Goal: Task Accomplishment & Management: Use online tool/utility

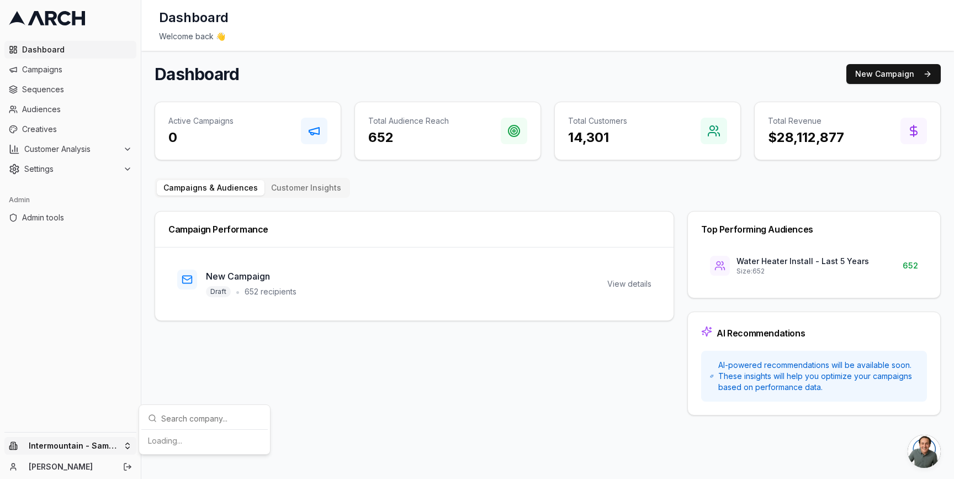
click at [130, 447] on html "Dashboard Campaigns Sequences Audiences Creatives Customer Analysis Settings Ad…" at bounding box center [477, 239] width 954 height 479
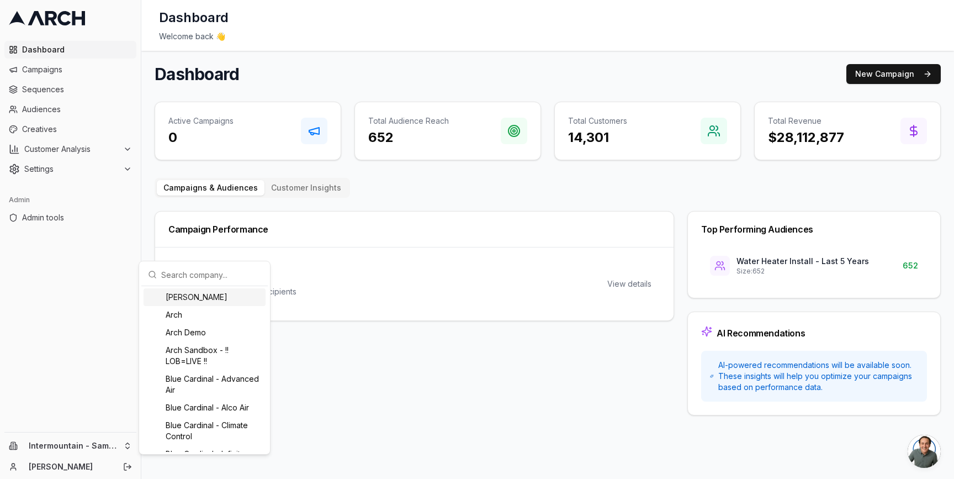
click at [145, 150] on html "Dashboard Campaigns Sequences Audiences Creatives Customer Analysis Settings Ad…" at bounding box center [477, 239] width 954 height 479
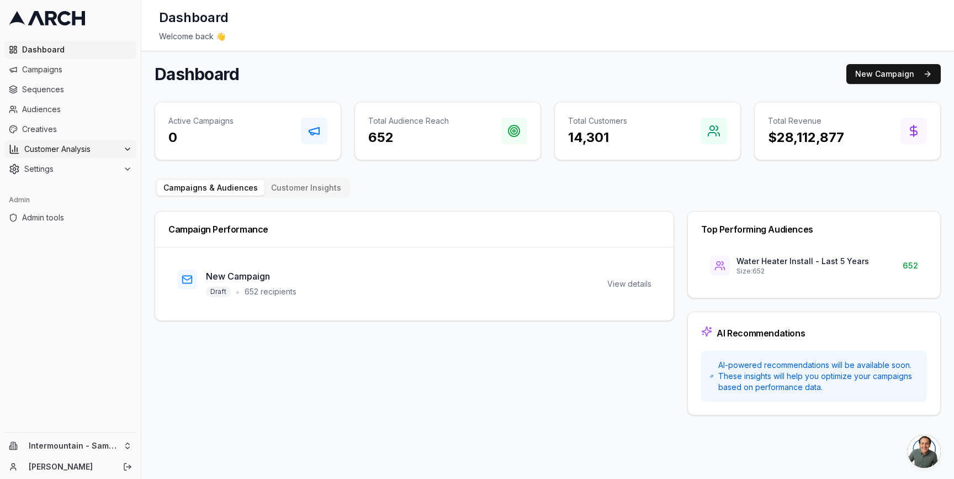
click at [112, 146] on span "Customer Analysis" at bounding box center [71, 149] width 94 height 11
click at [87, 181] on span "Customer Profiles" at bounding box center [72, 184] width 65 height 11
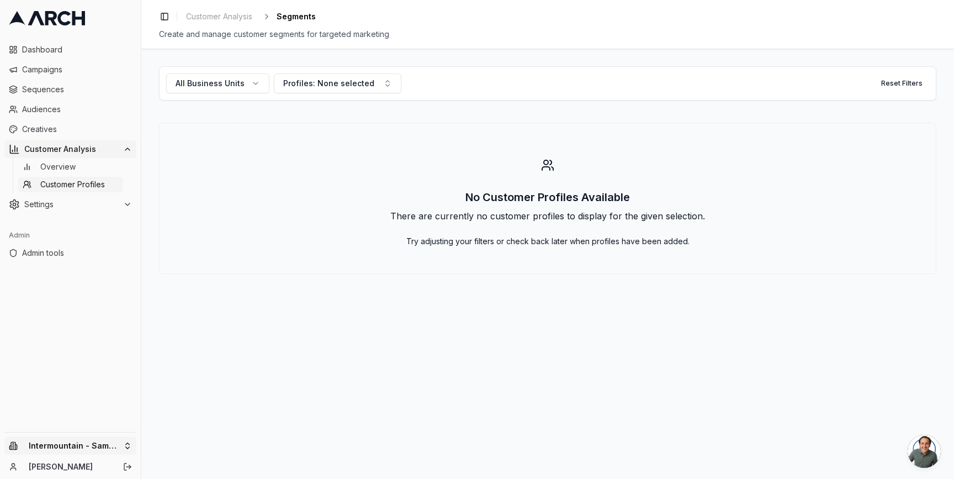
click at [122, 444] on html "Dashboard Campaigns Sequences Audiences Creatives Customer Analysis Overview Cu…" at bounding box center [477, 239] width 954 height 479
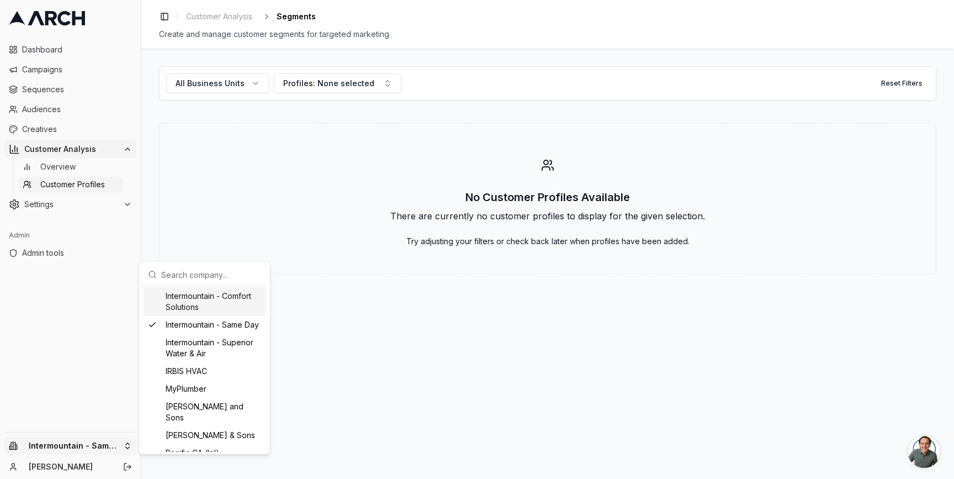
scroll to position [793, 0]
click at [193, 319] on div "Intermountain - Comfort Solutions" at bounding box center [205, 305] width 122 height 29
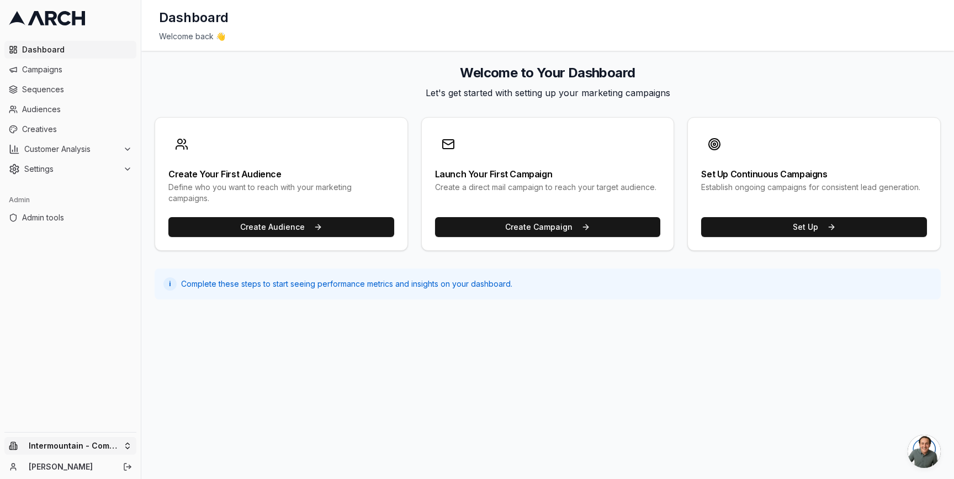
click at [130, 448] on html "Dashboard Campaigns Sequences Audiences Creatives Customer Analysis Settings Ad…" at bounding box center [477, 239] width 954 height 479
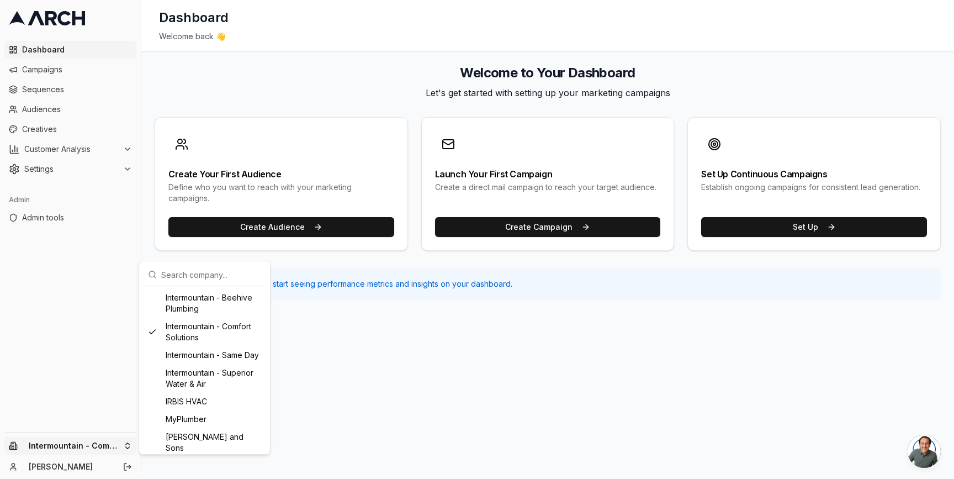
scroll to position [726, 0]
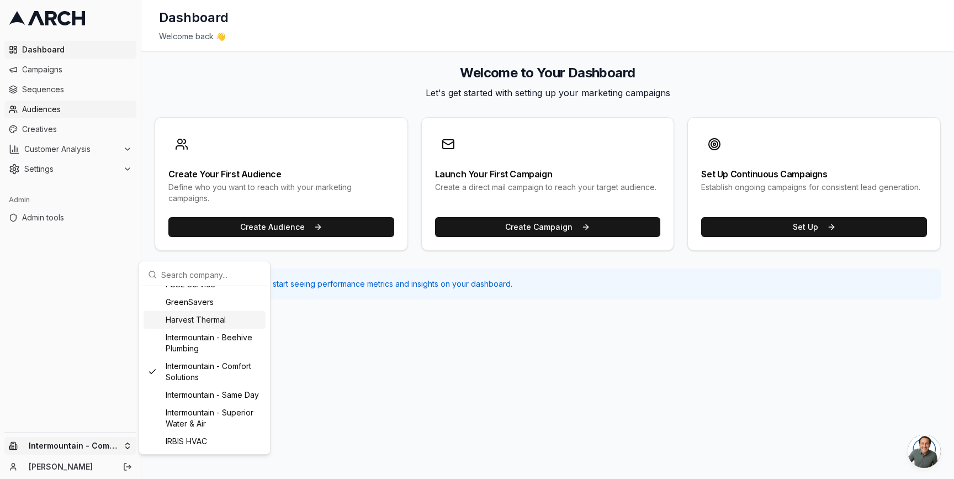
click at [77, 114] on html "Dashboard Campaigns Sequences Audiences Creatives Customer Analysis Settings Ad…" at bounding box center [477, 239] width 954 height 479
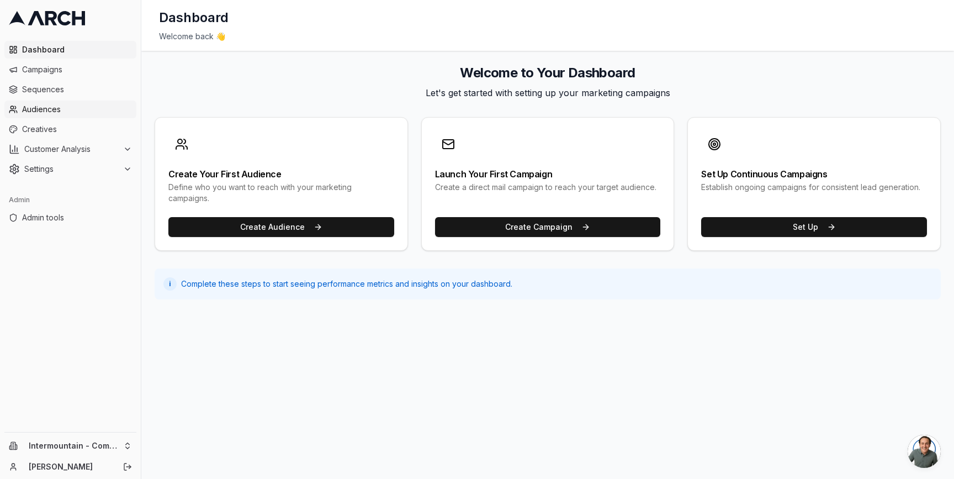
click at [70, 110] on span "Audiences" at bounding box center [77, 109] width 110 height 11
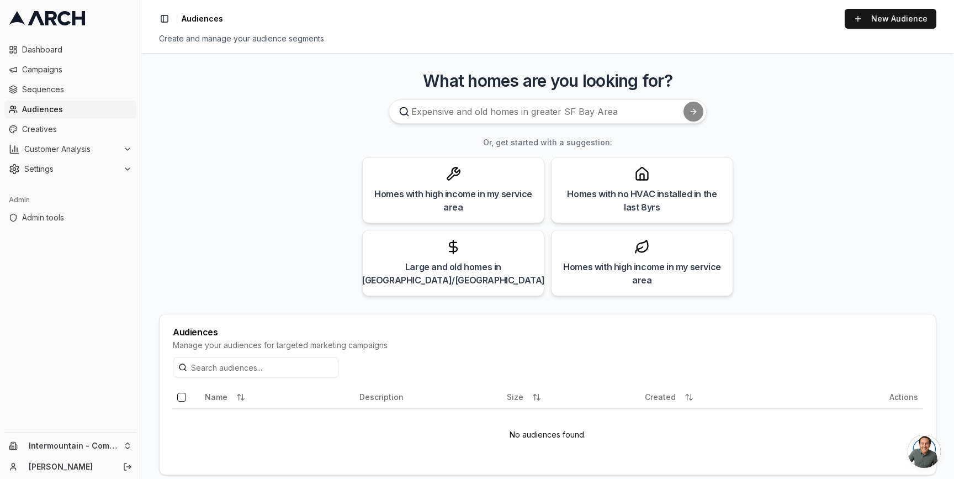
scroll to position [14, 0]
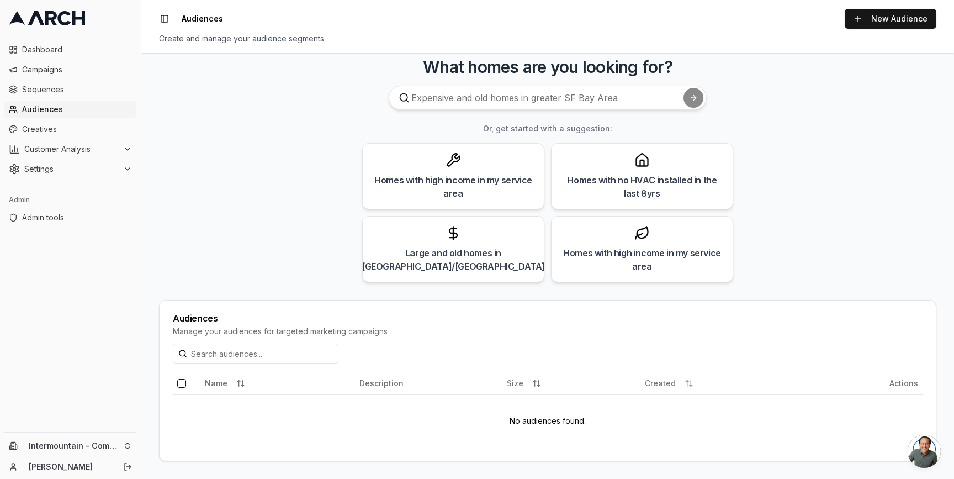
click at [146, 125] on main "What homes are you looking for? Or, get started with a suggestion: Homes with h…" at bounding box center [547, 266] width 813 height 426
click at [107, 76] on link "Campaigns" at bounding box center [70, 70] width 132 height 18
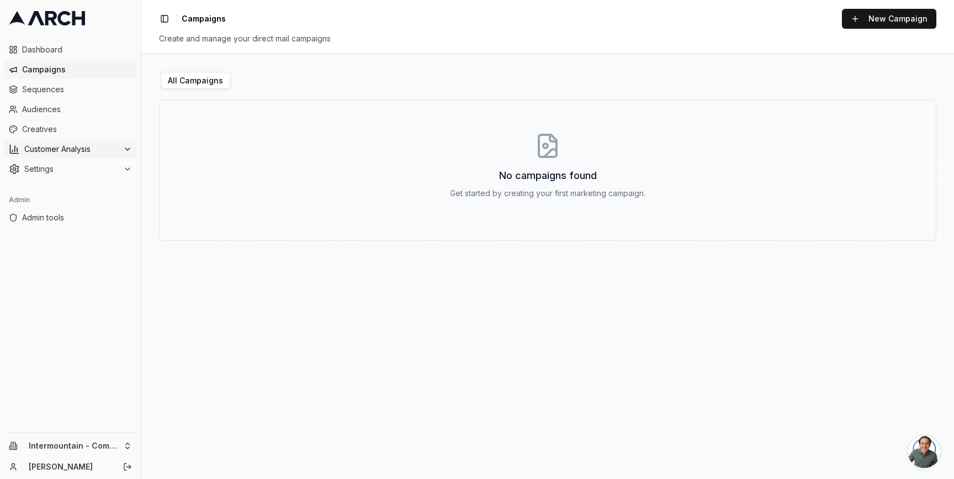
click at [83, 140] on button "Customer Analysis" at bounding box center [70, 149] width 132 height 18
click at [76, 131] on span "Creatives" at bounding box center [77, 129] width 110 height 11
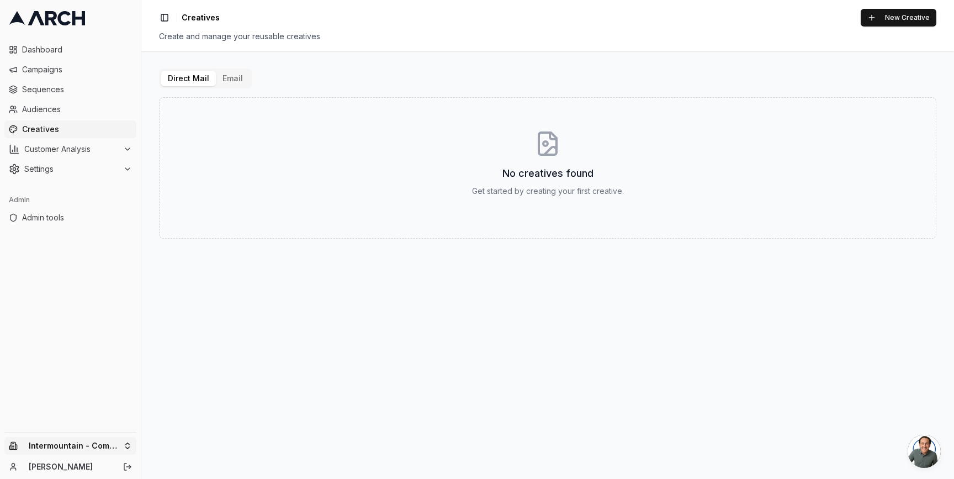
click at [125, 444] on html "Dashboard Campaigns Sequences Audiences Creatives Customer Analysis Settings Ad…" at bounding box center [477, 239] width 954 height 479
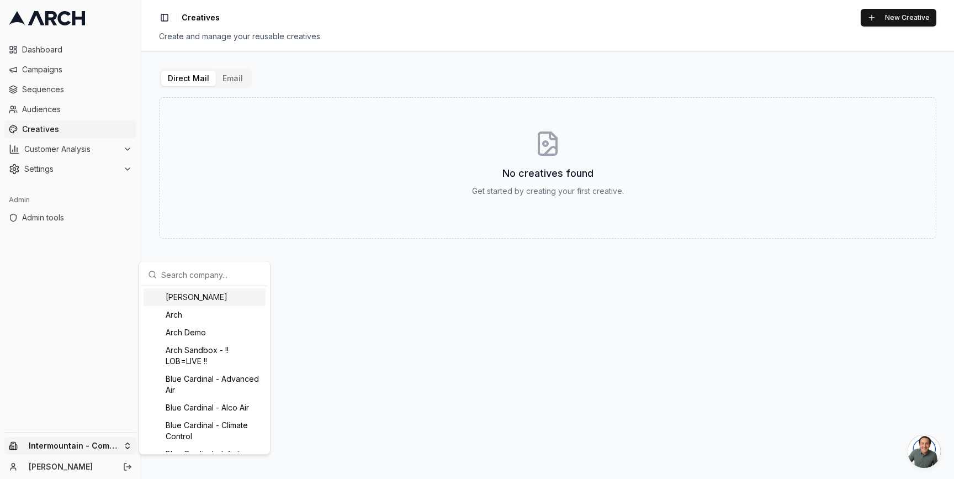
click at [192, 278] on input "text" at bounding box center [211, 274] width 100 height 22
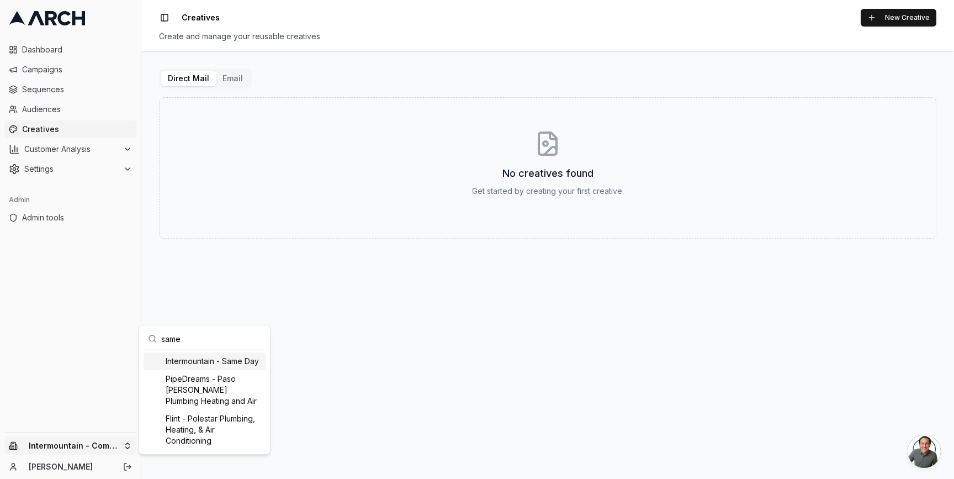
type input "same"
click at [220, 361] on div "Intermountain - Same Day" at bounding box center [205, 361] width 122 height 18
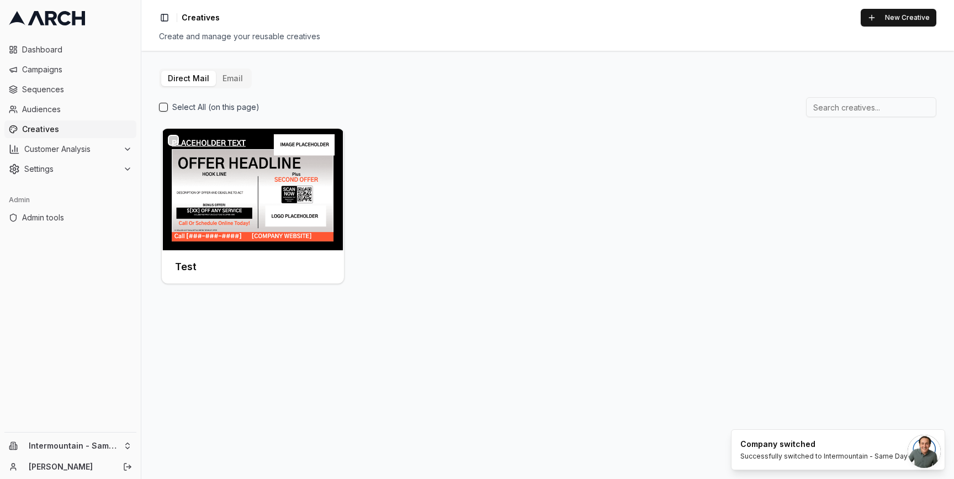
click at [148, 60] on div "Direct Mail Email Select All (on this page) Test" at bounding box center [547, 265] width 813 height 428
click at [126, 446] on html "Dashboard Campaigns Sequences Audiences Creatives Customer Analysis Settings Ad…" at bounding box center [477, 239] width 954 height 479
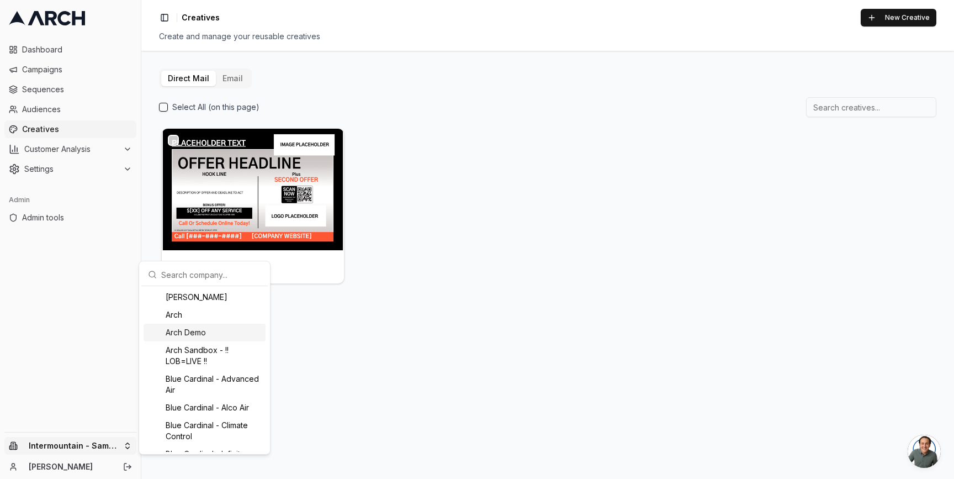
click at [197, 337] on div "Arch Demo" at bounding box center [205, 333] width 122 height 18
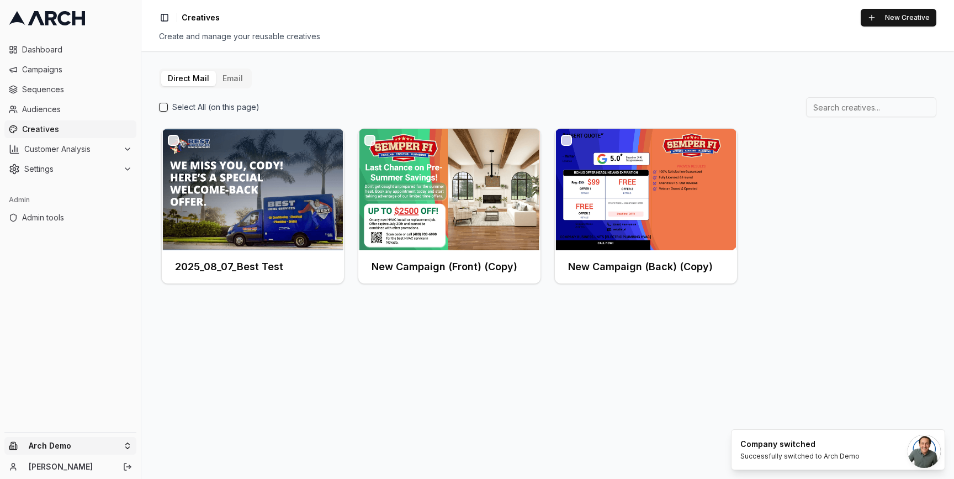
click at [123, 443] on html "Dashboard Campaigns Sequences Audiences Creatives Customer Analysis Settings Ad…" at bounding box center [477, 239] width 954 height 479
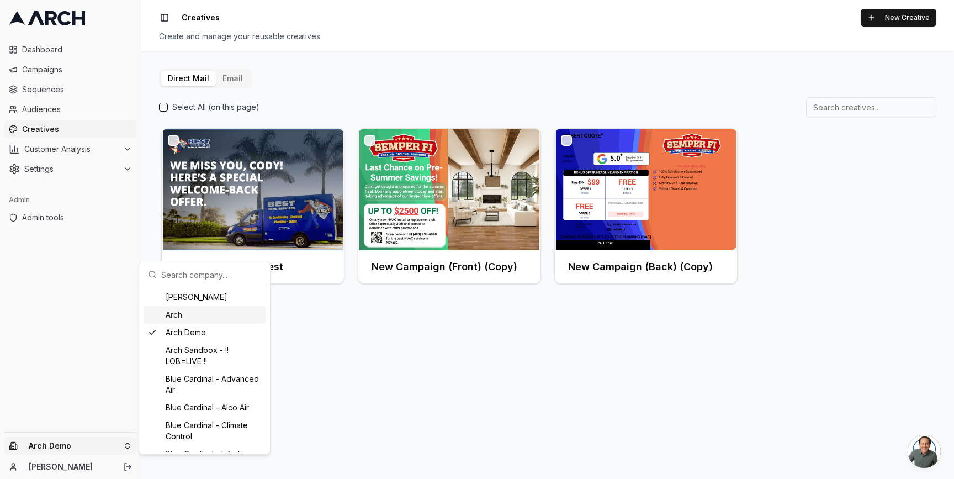
click at [203, 315] on div "Arch" at bounding box center [205, 315] width 122 height 18
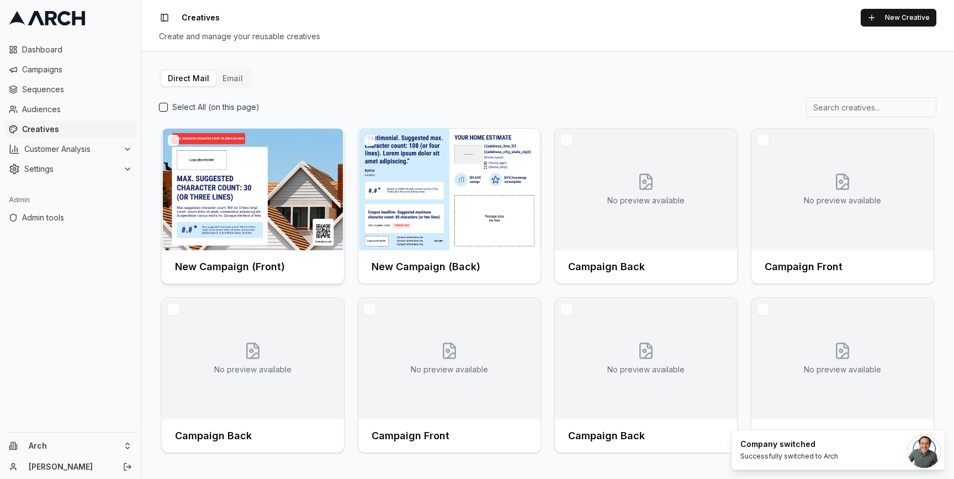
click at [251, 207] on img at bounding box center [253, 190] width 182 height 122
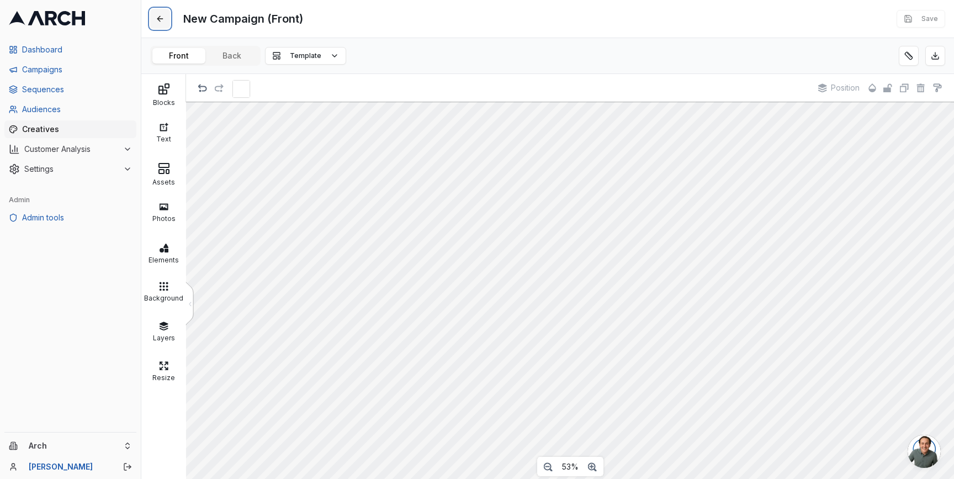
click at [161, 17] on button at bounding box center [160, 19] width 20 height 20
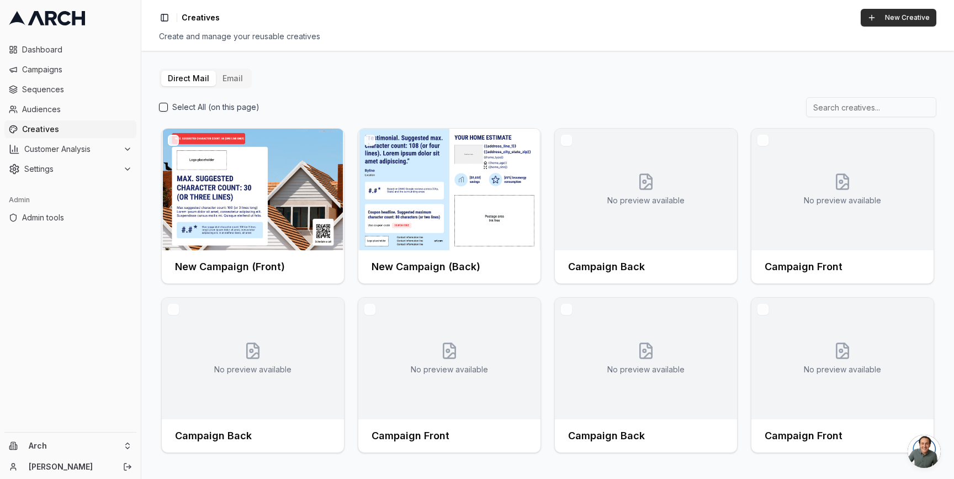
click at [893, 10] on button "New Creative" at bounding box center [899, 18] width 76 height 18
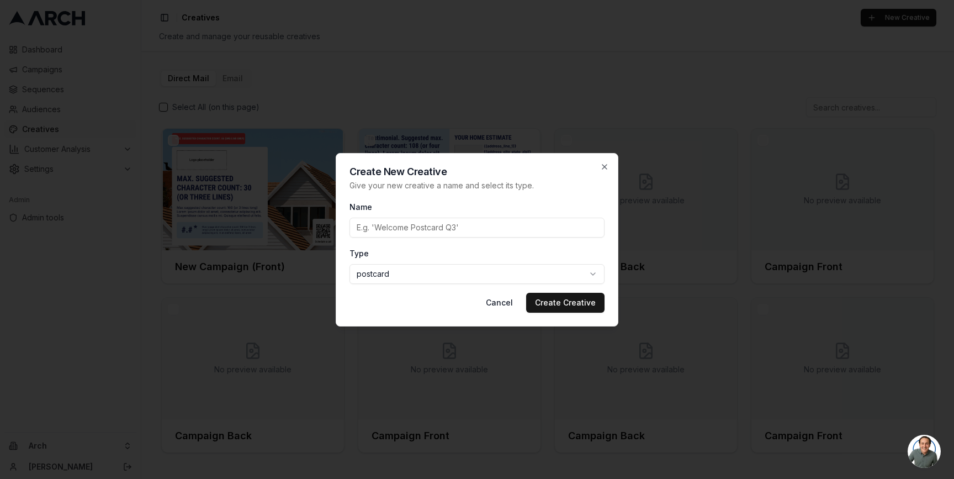
click at [537, 267] on body "Dashboard Campaigns Sequences Audiences Creatives Customer Analysis Settings Ad…" at bounding box center [477, 239] width 954 height 479
click at [519, 226] on body "Dashboard Campaigns Sequences Audiences Creatives Customer Analysis Settings Ad…" at bounding box center [477, 239] width 954 height 479
click at [503, 224] on input "Name" at bounding box center [477, 228] width 255 height 20
type input "testttt"
click at [562, 298] on button "Create Creative" at bounding box center [565, 303] width 78 height 20
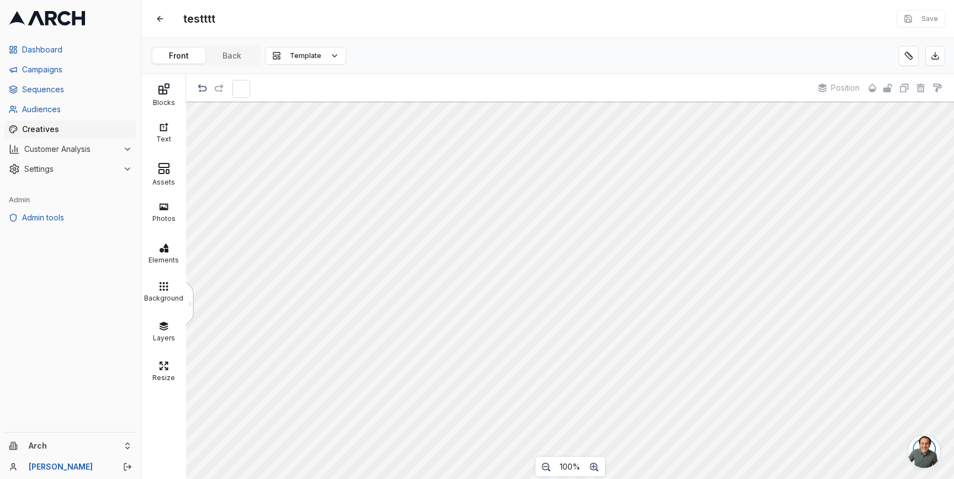
scroll to position [7, 0]
click at [908, 55] on button at bounding box center [909, 56] width 20 height 20
click at [245, 52] on div "testttt Edit Save Front Back Template Blocks Text Assets Photos Elements Backgr…" at bounding box center [547, 239] width 813 height 479
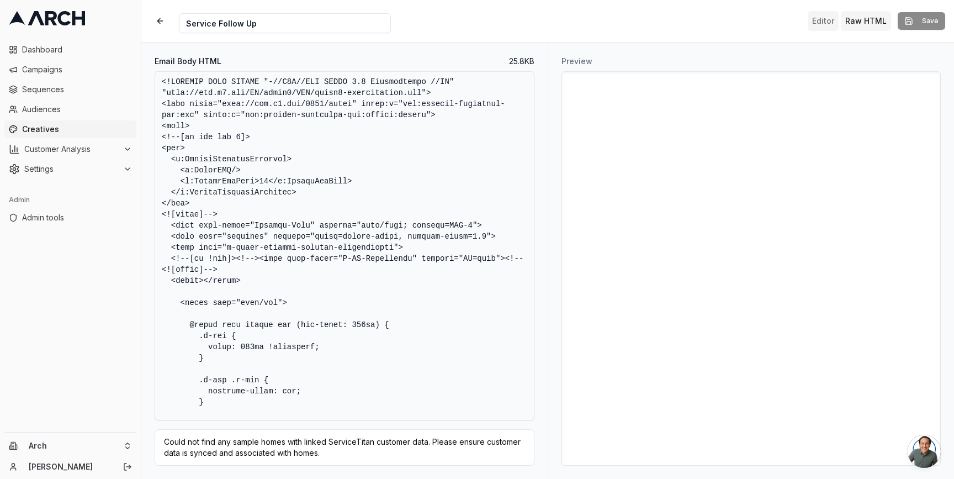
click at [827, 22] on button "Editor" at bounding box center [823, 21] width 31 height 20
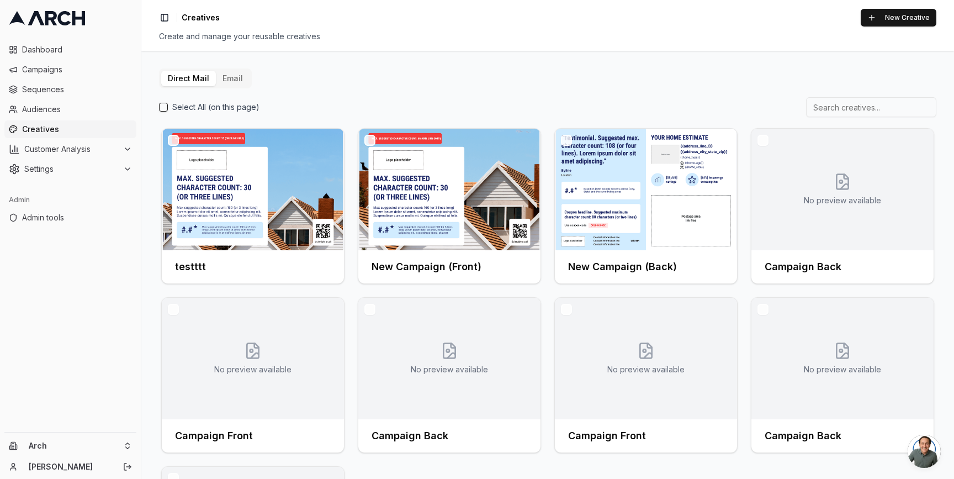
click at [224, 77] on button "Email" at bounding box center [233, 78] width 34 height 15
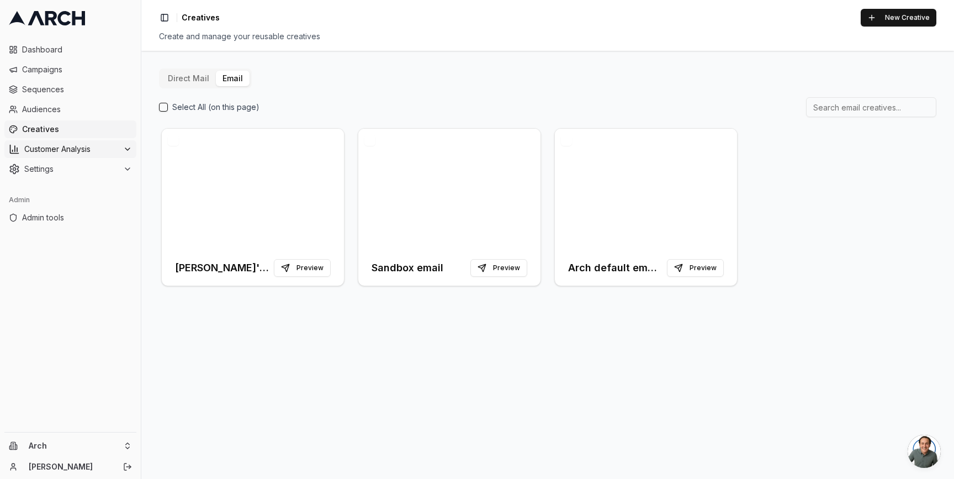
click at [130, 153] on icon at bounding box center [127, 149] width 9 height 9
click at [125, 152] on icon at bounding box center [127, 149] width 9 height 9
click at [124, 445] on html "Dashboard Campaigns Sequences Audiences Creatives Customer Analysis Settings Ad…" at bounding box center [477, 239] width 954 height 479
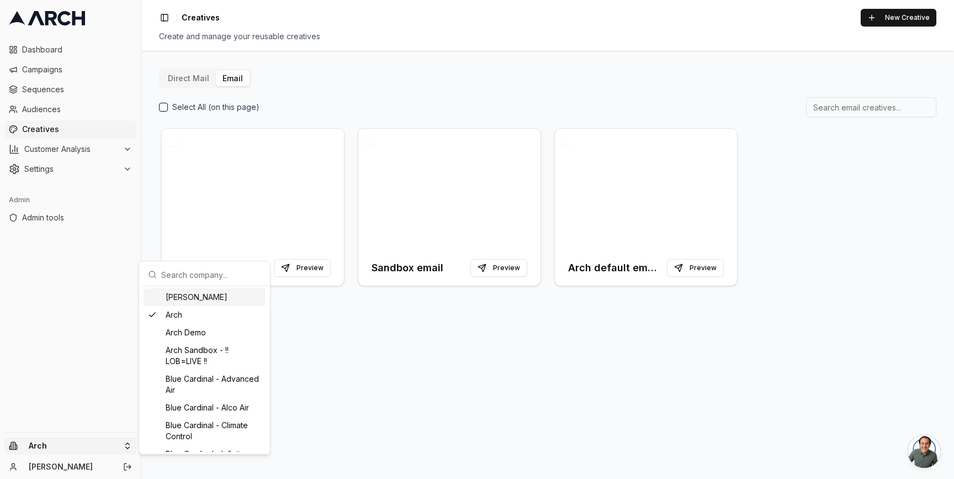
click at [146, 60] on html "Dashboard Campaigns Sequences Audiences Creatives Customer Analysis Settings Ad…" at bounding box center [477, 239] width 954 height 479
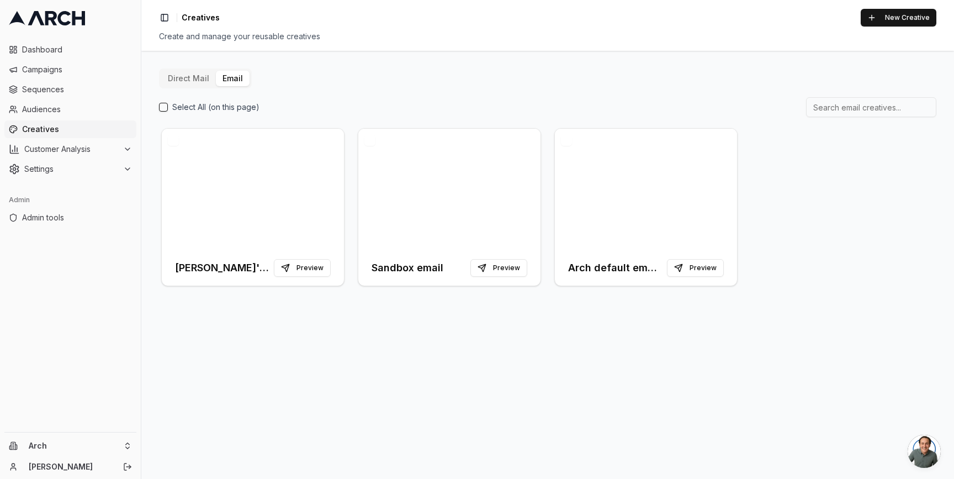
click at [144, 53] on div "Direct Mail Email Select All (on this page) Matt's sample creative Preview Sand…" at bounding box center [547, 265] width 813 height 428
click at [155, 164] on div "Direct Mail Email Select All (on this page) Matt's sample creative Preview Sand…" at bounding box center [547, 265] width 813 height 428
click at [147, 235] on div "Direct Mail Email Select All (on this page) Matt's sample creative Preview Sand…" at bounding box center [547, 265] width 813 height 428
click at [119, 166] on div "Settings" at bounding box center [70, 168] width 123 height 11
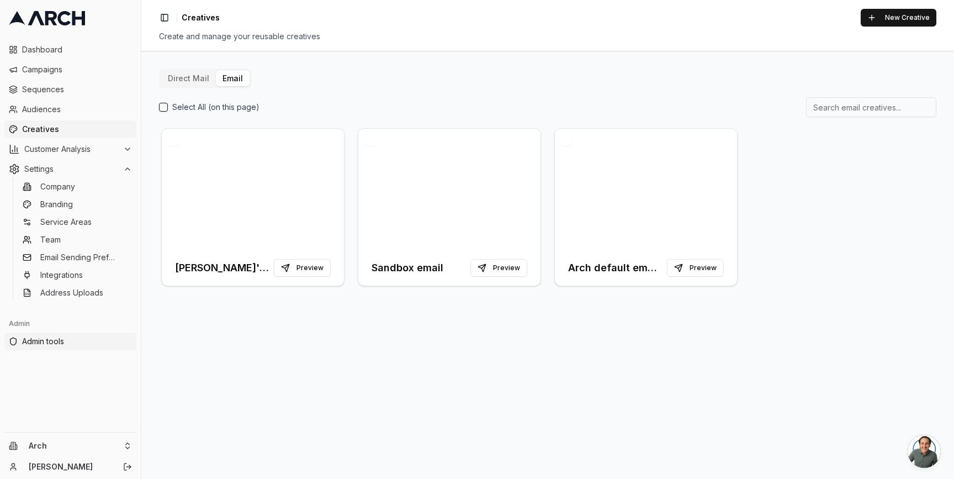
click at [65, 342] on span "Admin tools" at bounding box center [77, 341] width 110 height 11
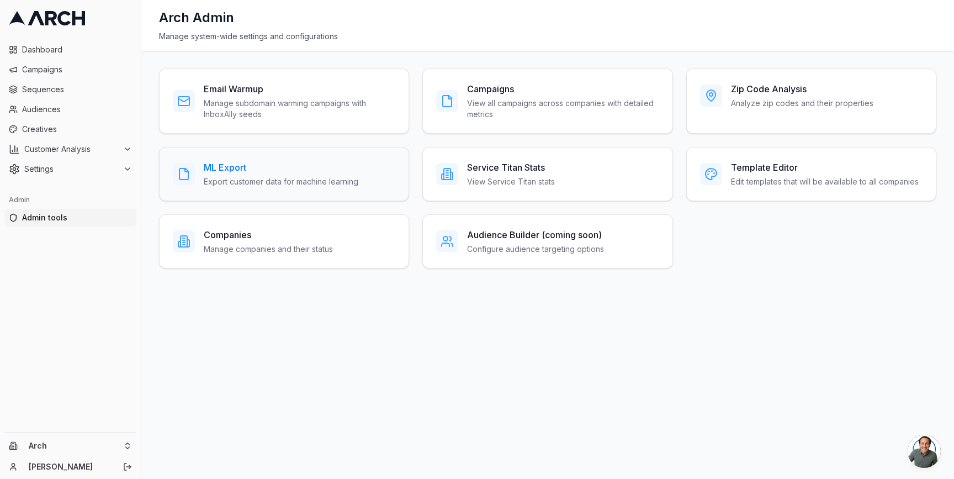
click at [227, 172] on h3 "ML Export" at bounding box center [281, 167] width 155 height 13
